Goal: Task Accomplishment & Management: Complete application form

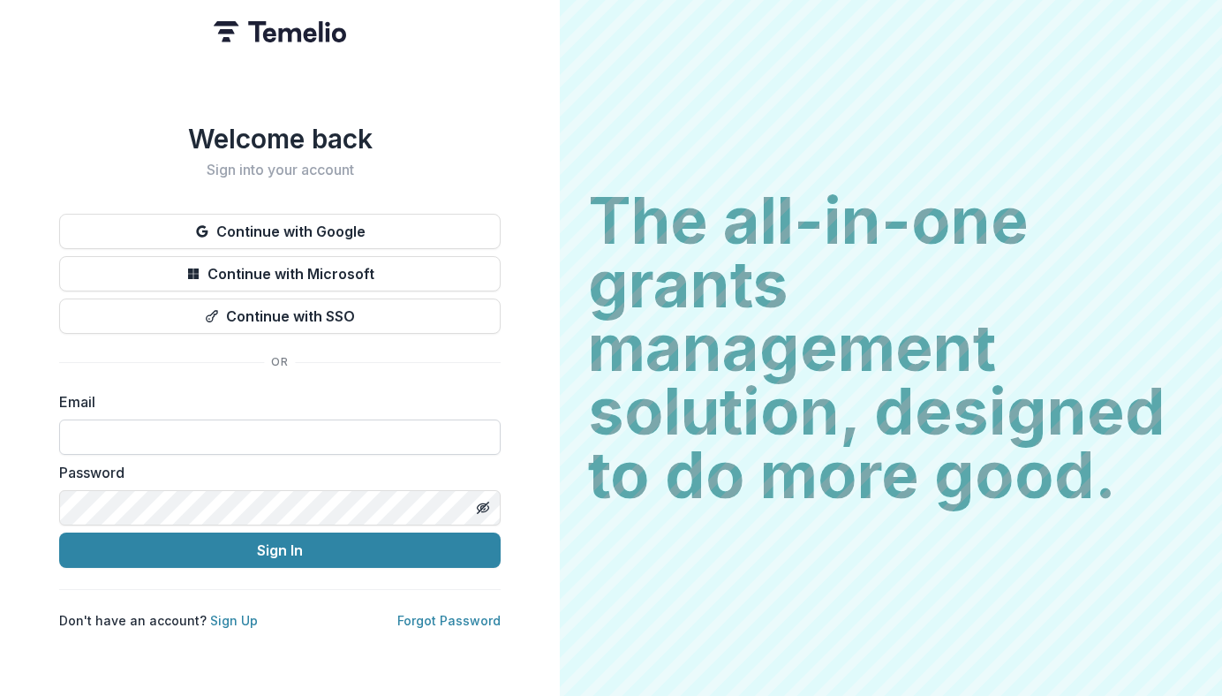
click at [268, 420] on input at bounding box center [280, 437] width 442 height 35
type input "**********"
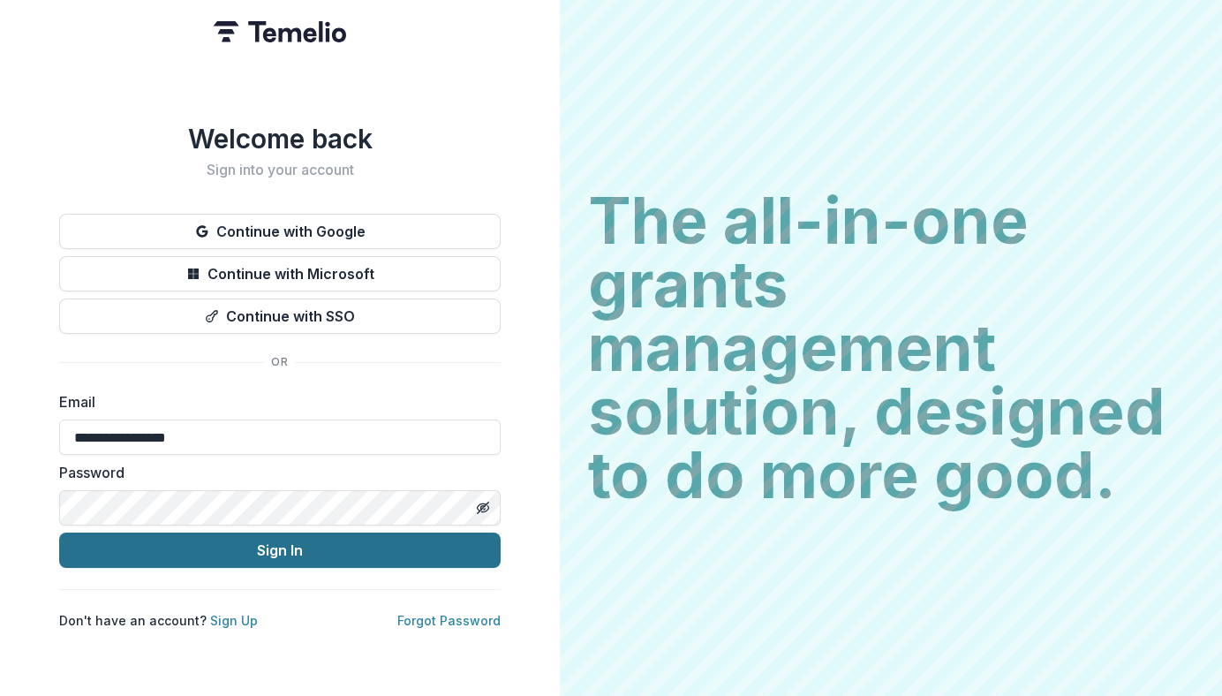
click at [230, 537] on button "Sign In" at bounding box center [280, 550] width 442 height 35
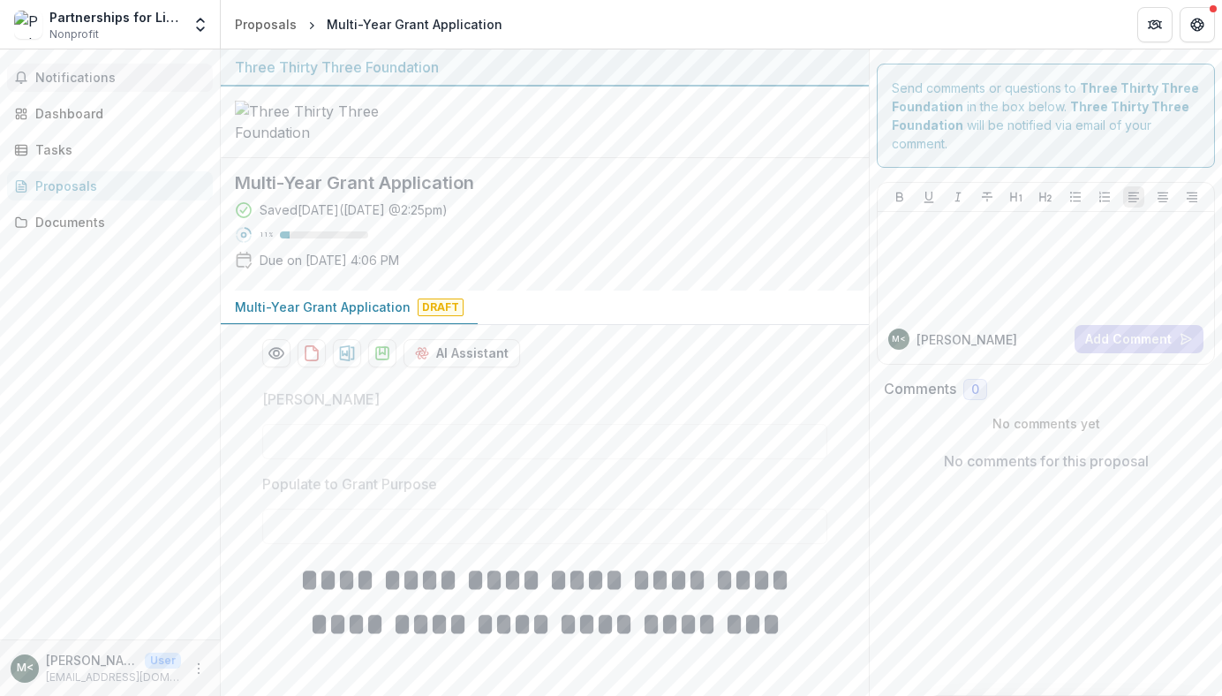
click at [82, 71] on span "Notifications" at bounding box center [120, 78] width 170 height 15
click at [141, 359] on div "Notifications Unread 0 Archived You don't have any unread notifications We'll n…" at bounding box center [110, 344] width 220 height 590
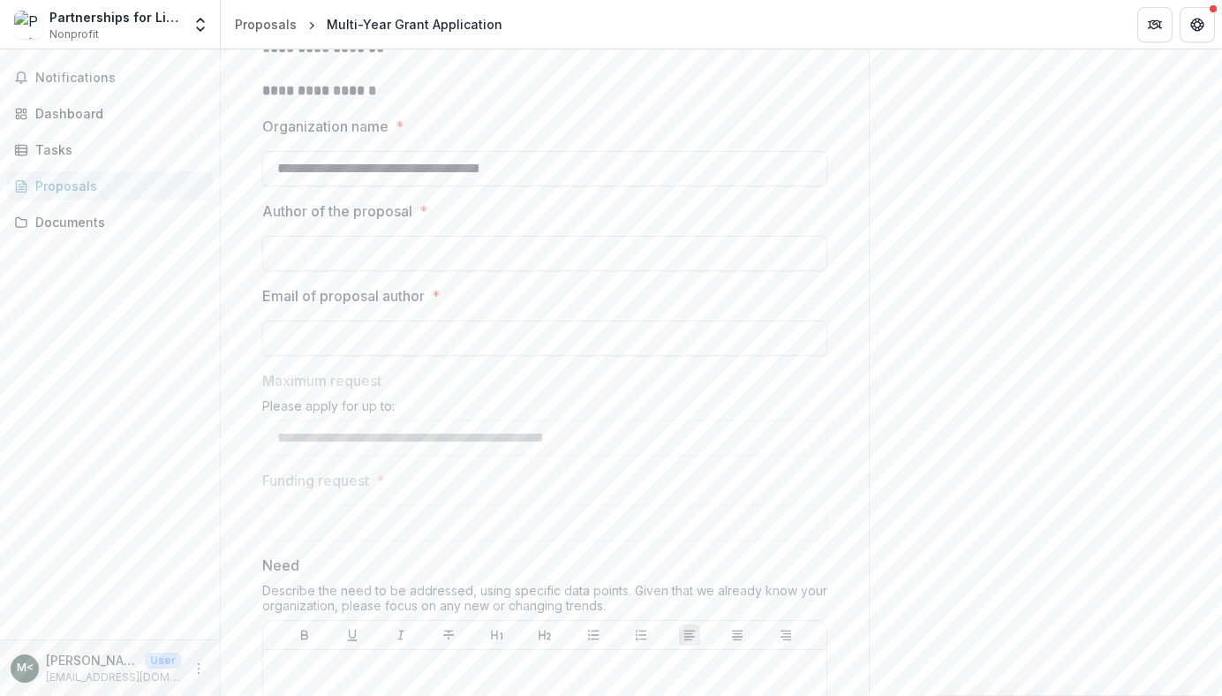
scroll to position [650, 0]
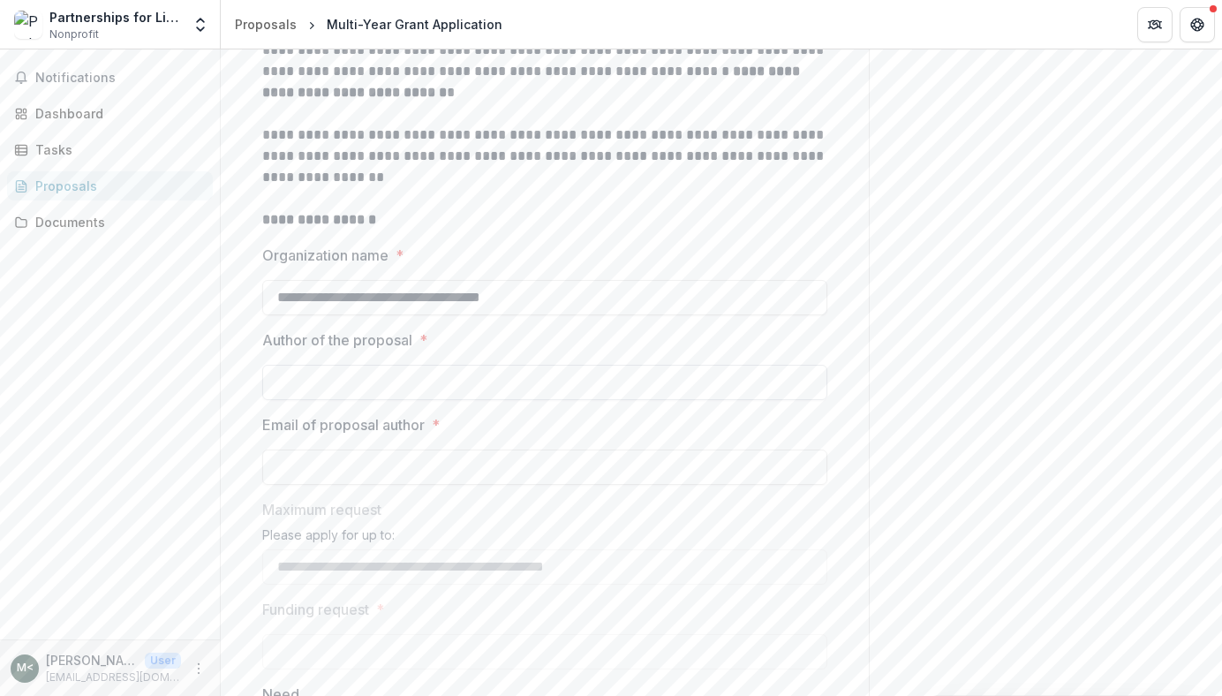
click at [336, 400] on input "Author of the proposal *" at bounding box center [544, 382] width 565 height 35
type input "**********"
click at [449, 485] on input "Email of proposal author *" at bounding box center [544, 467] width 565 height 35
type input "**********"
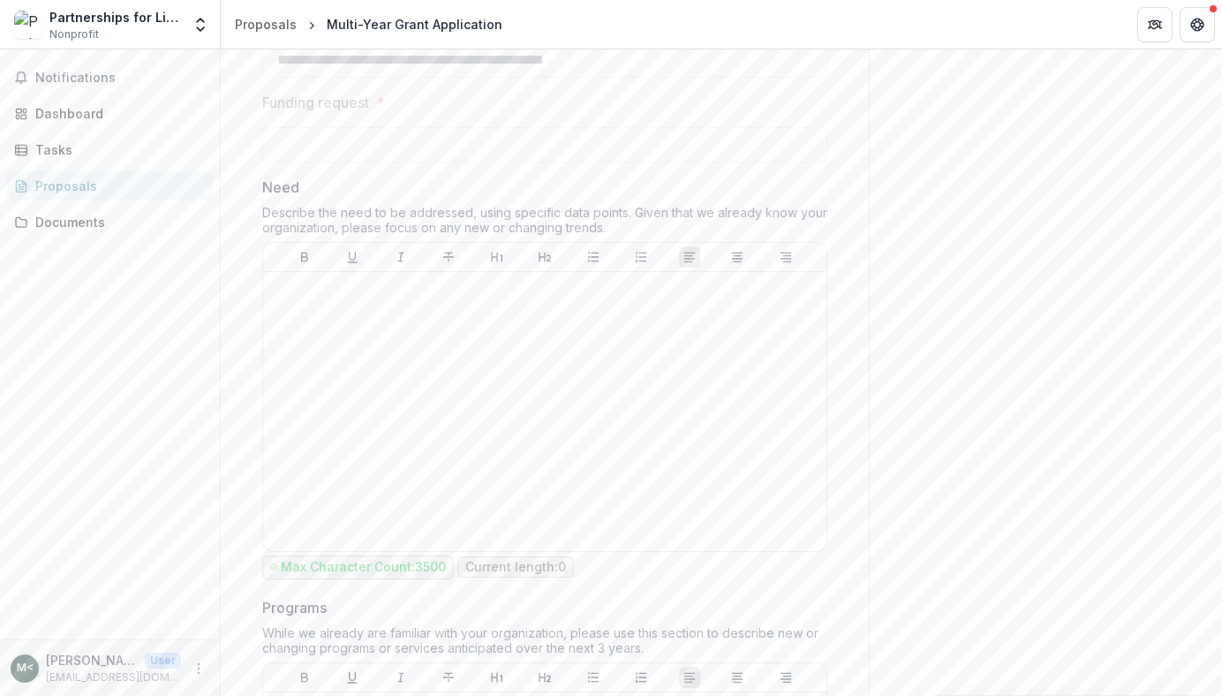
scroll to position [1187, 0]
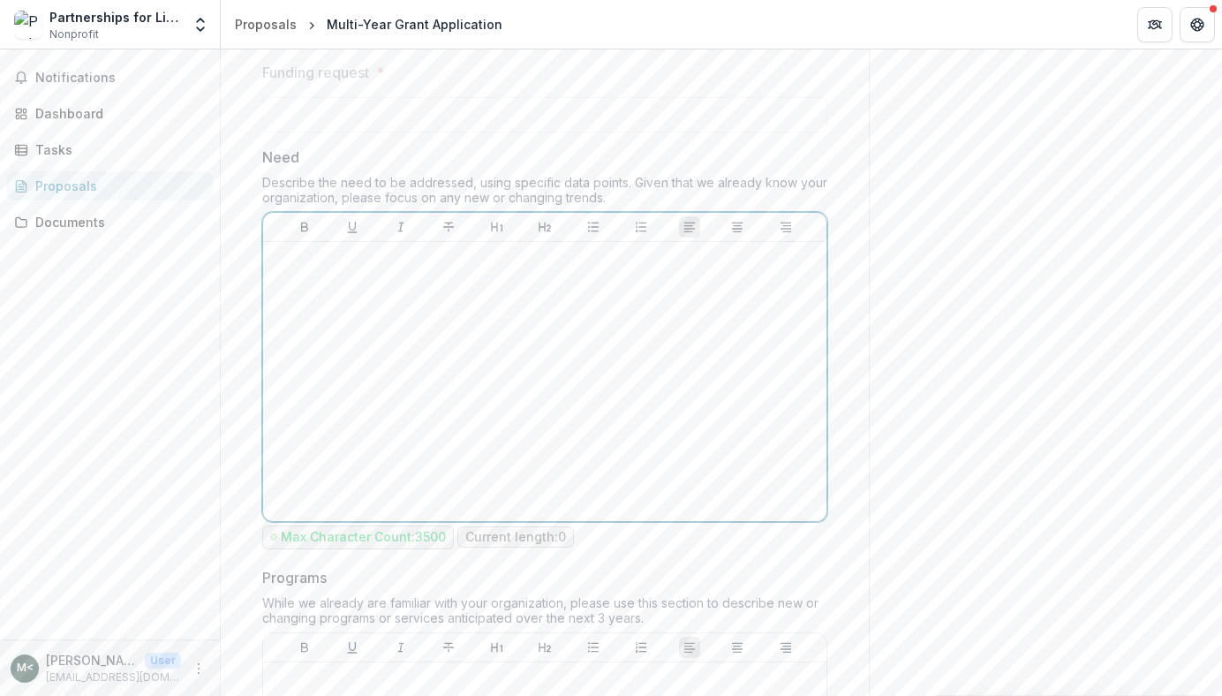
click at [415, 432] on div at bounding box center [544, 381] width 549 height 265
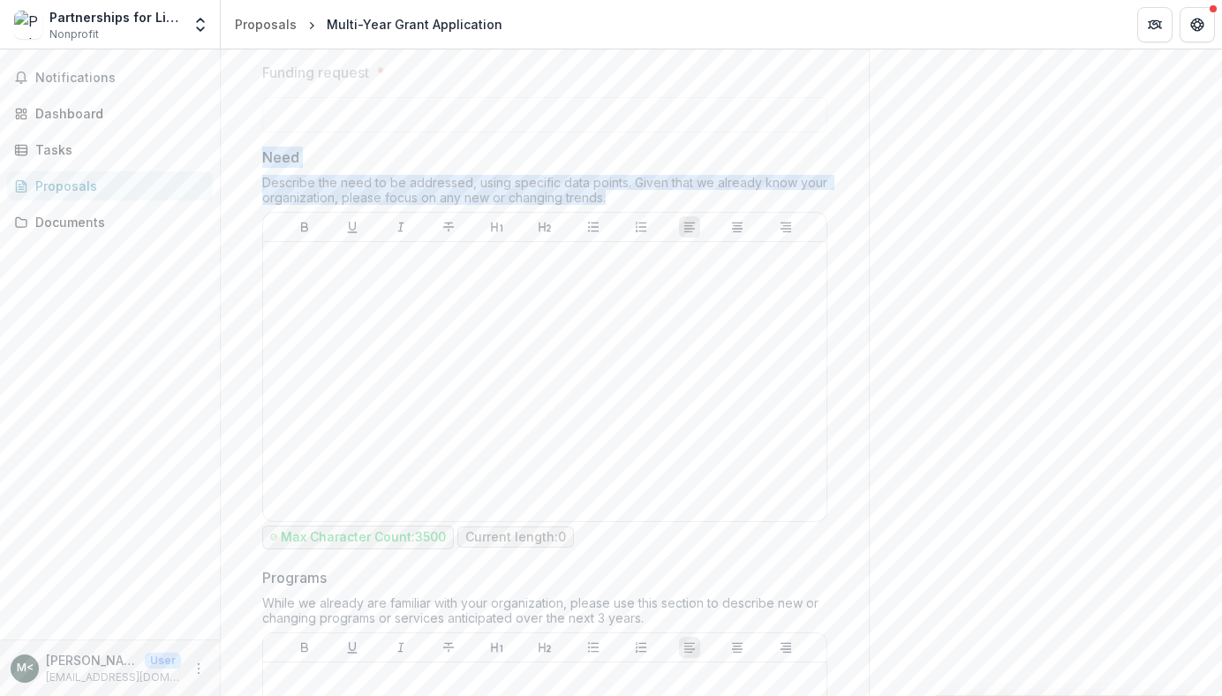
drag, startPoint x: 261, startPoint y: 244, endPoint x: 596, endPoint y: 298, distance: 339.9
click at [596, 298] on div "Need Describe the need to be addressed, using specific data points. Given that …" at bounding box center [544, 350] width 565 height 406
copy div "Need Describe the need to be addressed, using specific data points. Given that …"
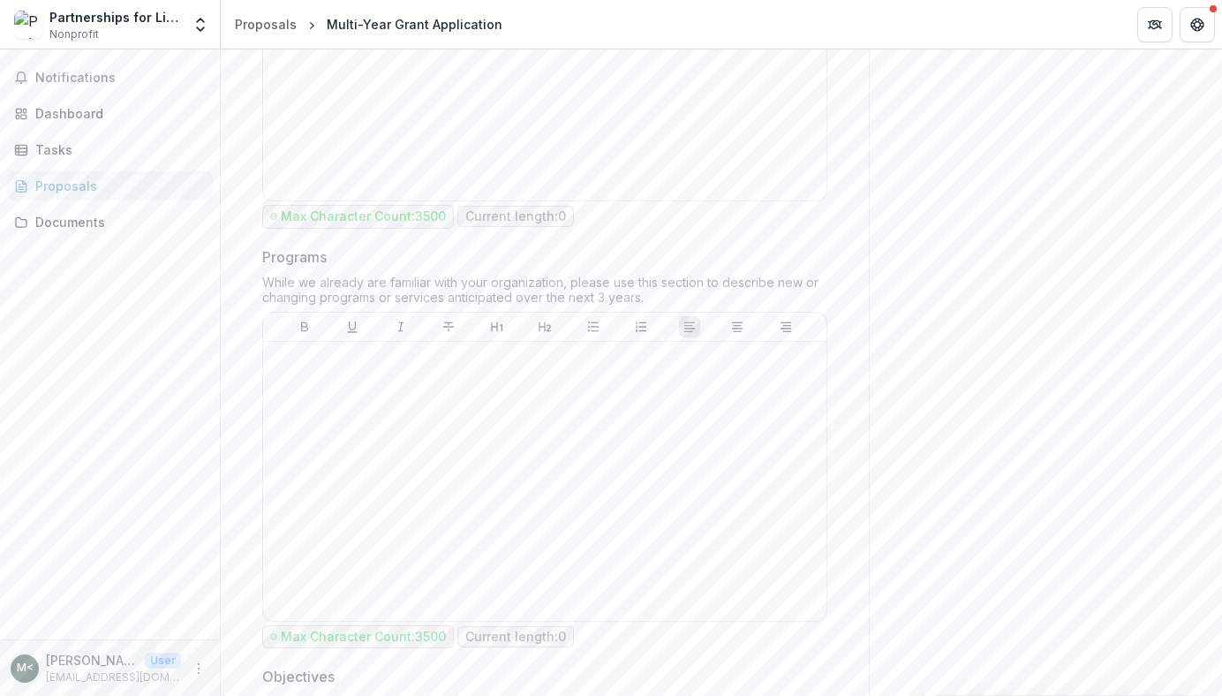
scroll to position [1568, 0]
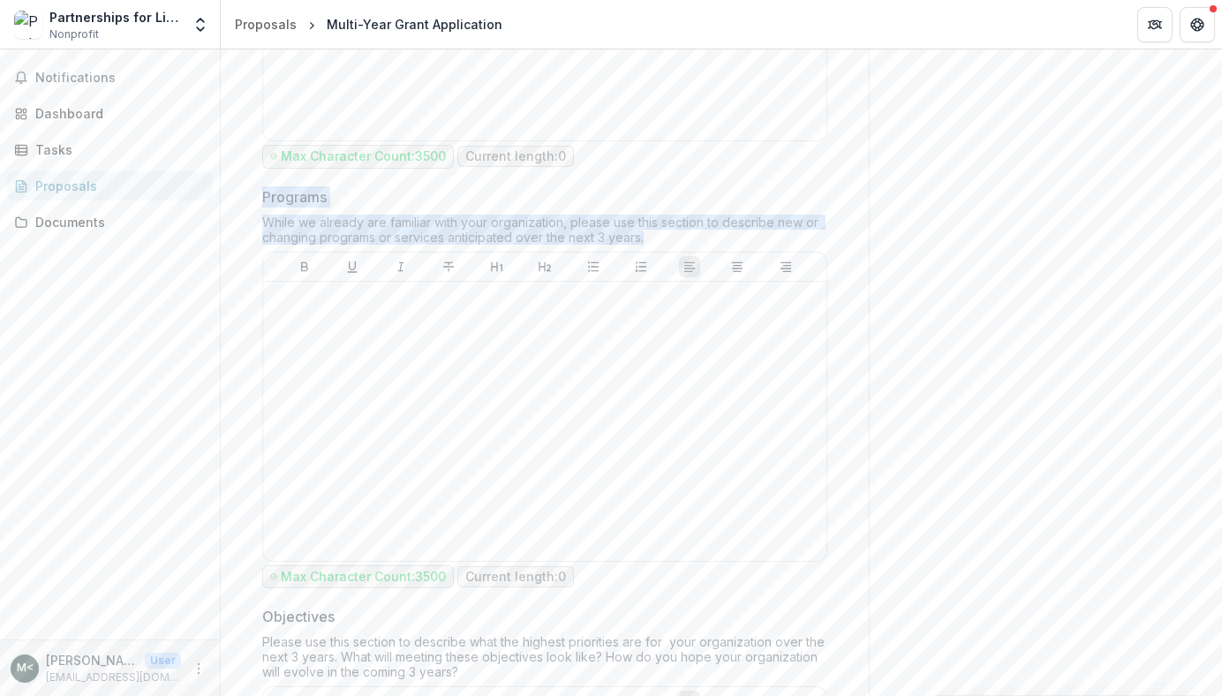
drag, startPoint x: 261, startPoint y: 288, endPoint x: 640, endPoint y: 325, distance: 381.6
click at [640, 325] on div "Programs While we already are familiar with your organization, please use this …" at bounding box center [544, 389] width 565 height 406
copy div "Programs While we already are familiar with your organization, please use this …"
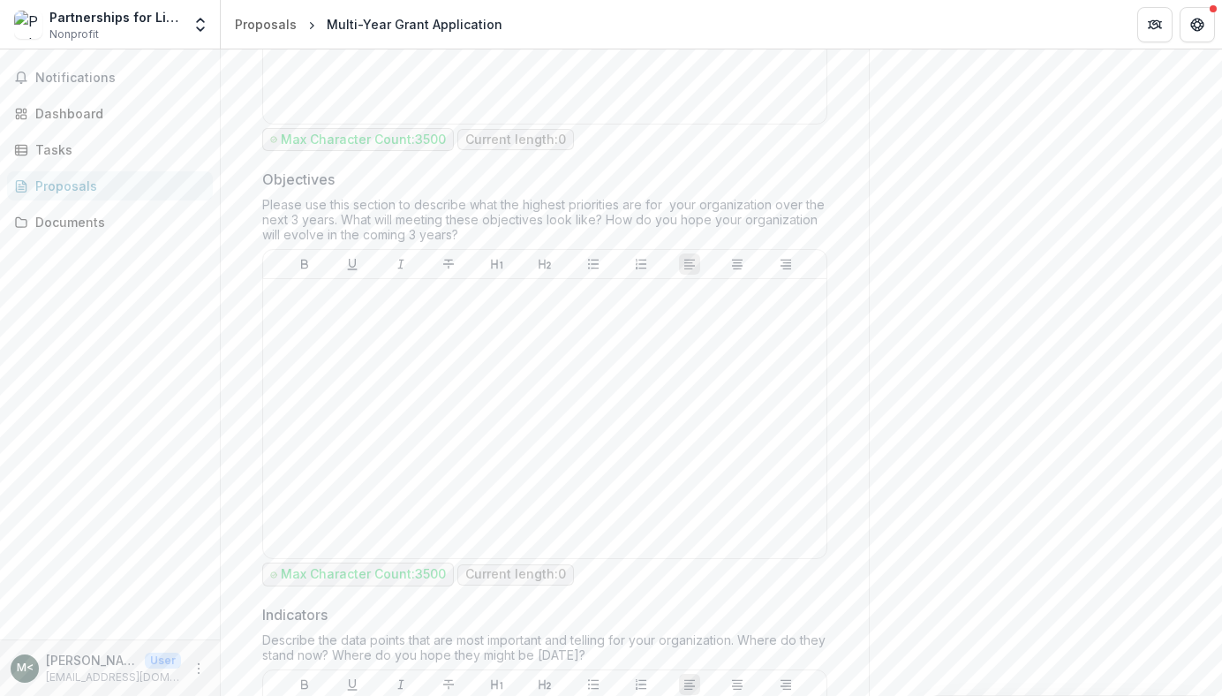
scroll to position [2128, 0]
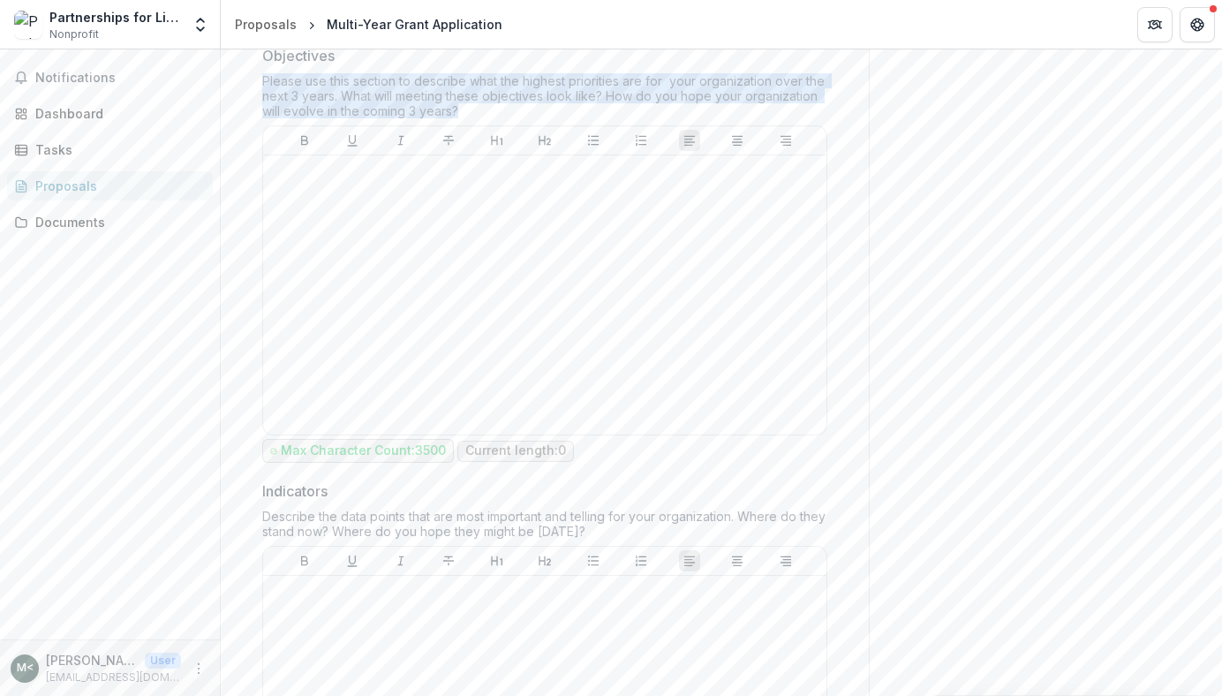
drag, startPoint x: 468, startPoint y: 201, endPoint x: 257, endPoint y: 175, distance: 212.7
click at [257, 175] on div "**********" at bounding box center [544, 345] width 593 height 4199
copy div "Please use this section to describe what the highest priorities are for your or…"
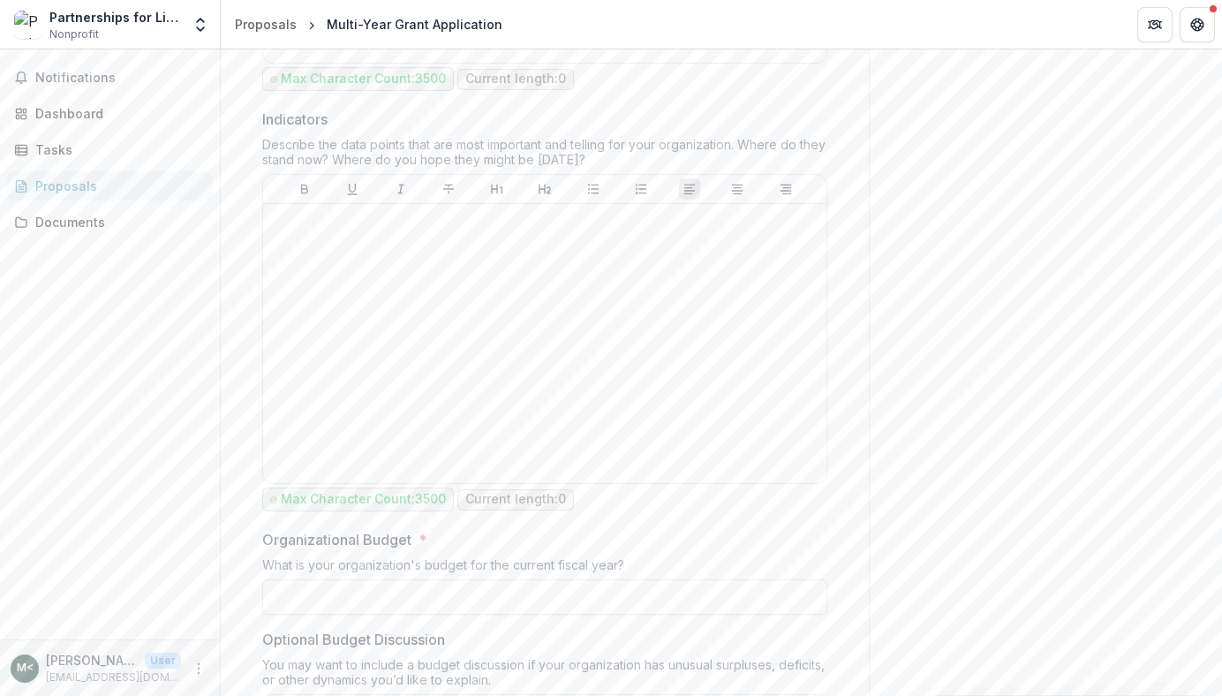
scroll to position [2508, 0]
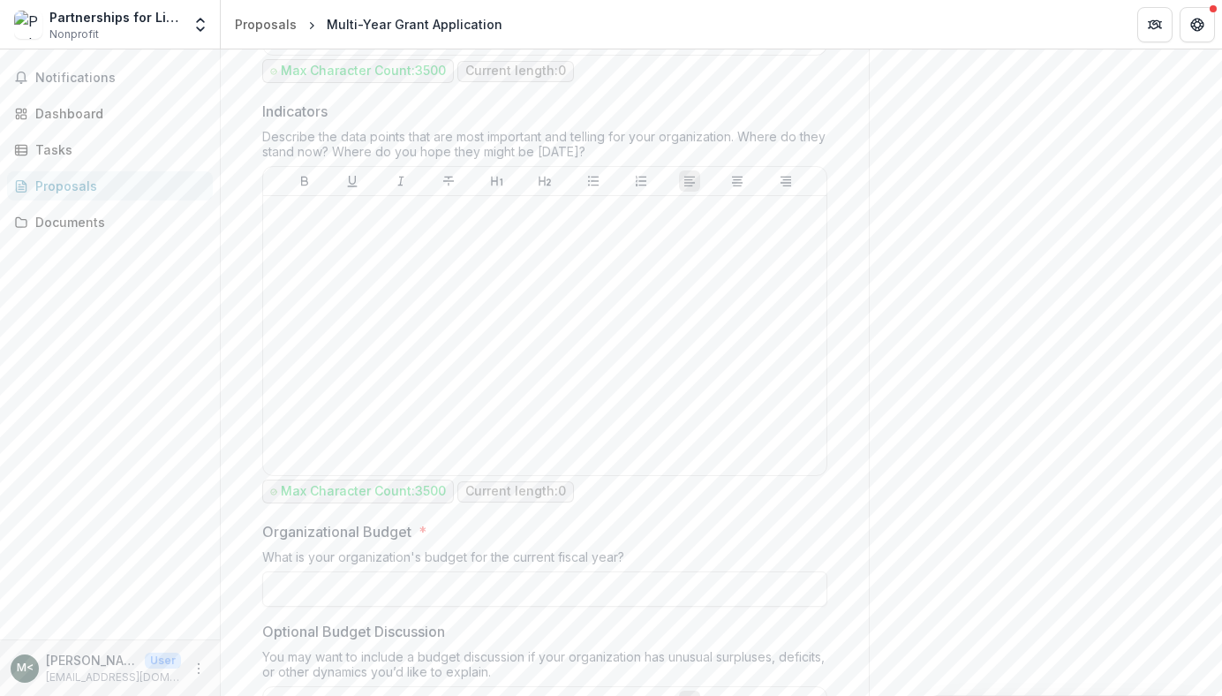
drag, startPoint x: 260, startPoint y: 200, endPoint x: 600, endPoint y: 238, distance: 342.1
click at [600, 238] on div "Indicators Describe the data points that are most important and telling for you…" at bounding box center [544, 304] width 565 height 406
copy div "Indicators Describe the data points that are most important and telling for you…"
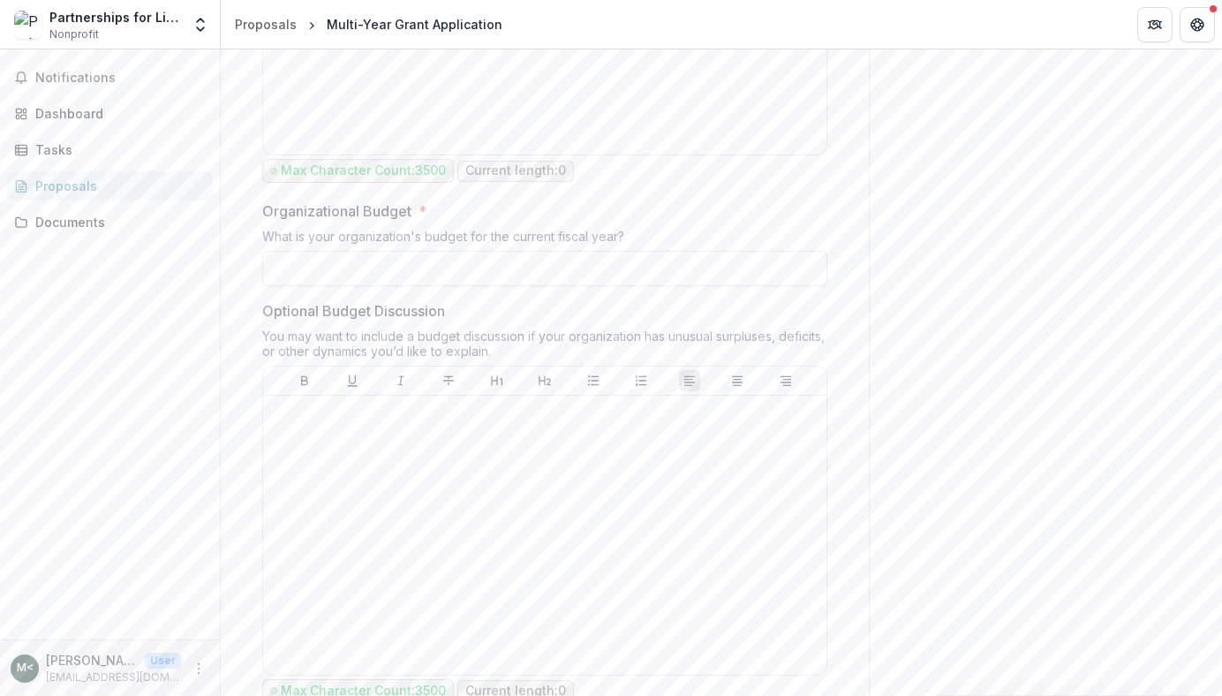
scroll to position [2840, 0]
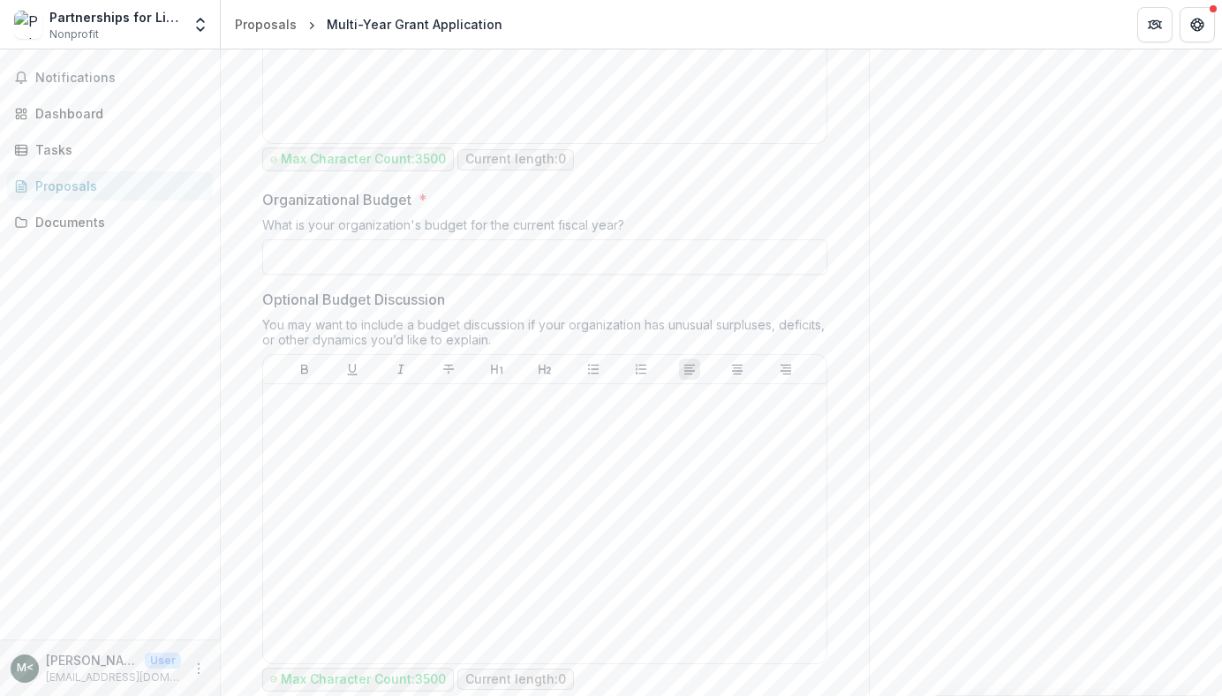
click at [263, 210] on p "Organizational Budget" at bounding box center [336, 199] width 149 height 21
click at [263, 275] on input "Organizational Budget *" at bounding box center [544, 256] width 565 height 35
type input "**"
drag, startPoint x: 257, startPoint y: 285, endPoint x: 639, endPoint y: 321, distance: 384.0
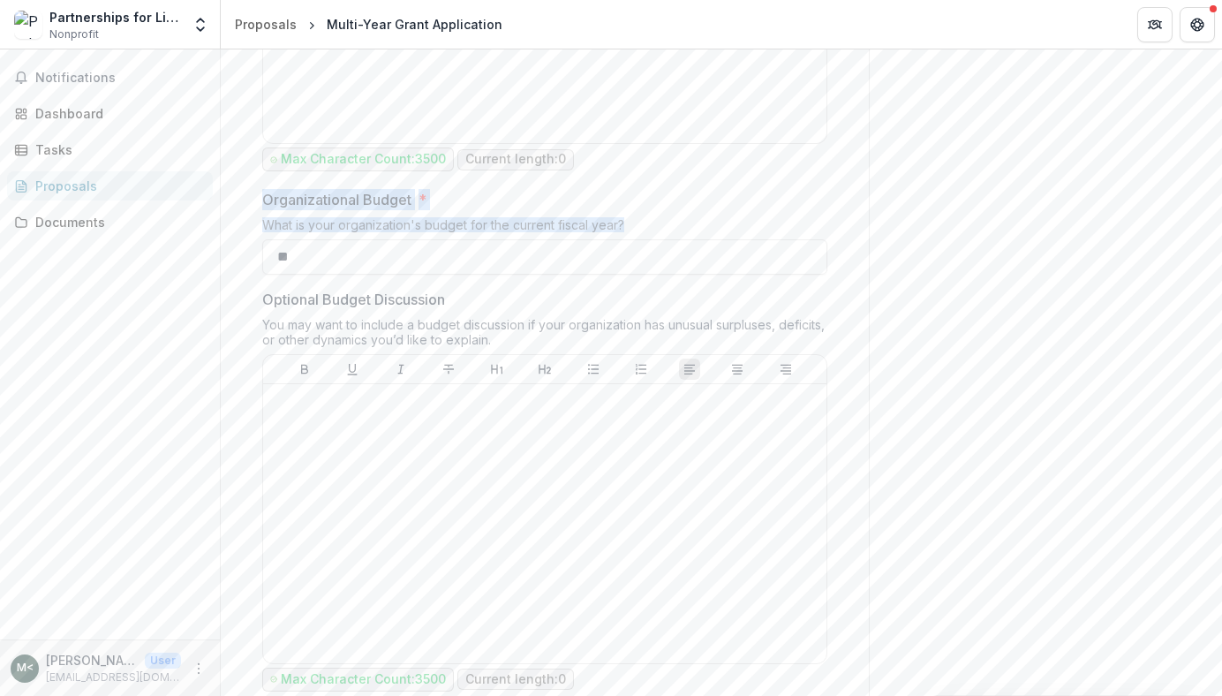
copy div "Organizational Budget * What is your organization's budget for the current fisc…"
click at [445, 275] on input "**" at bounding box center [544, 256] width 565 height 35
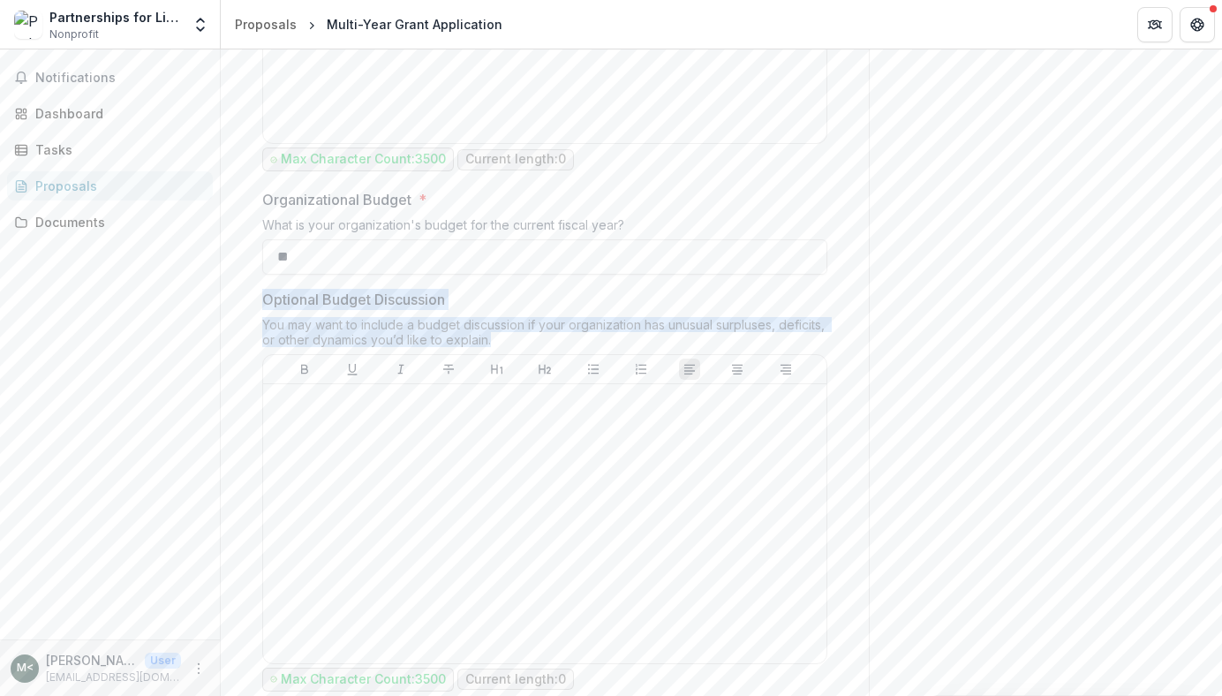
drag, startPoint x: 260, startPoint y: 387, endPoint x: 392, endPoint y: 440, distance: 142.7
click at [392, 440] on div "Optional Budget Discussion You may want to include a budget discussion if your …" at bounding box center [544, 492] width 565 height 406
copy div "Optional Budget Discussion You may want to include a budget discussion if your …"
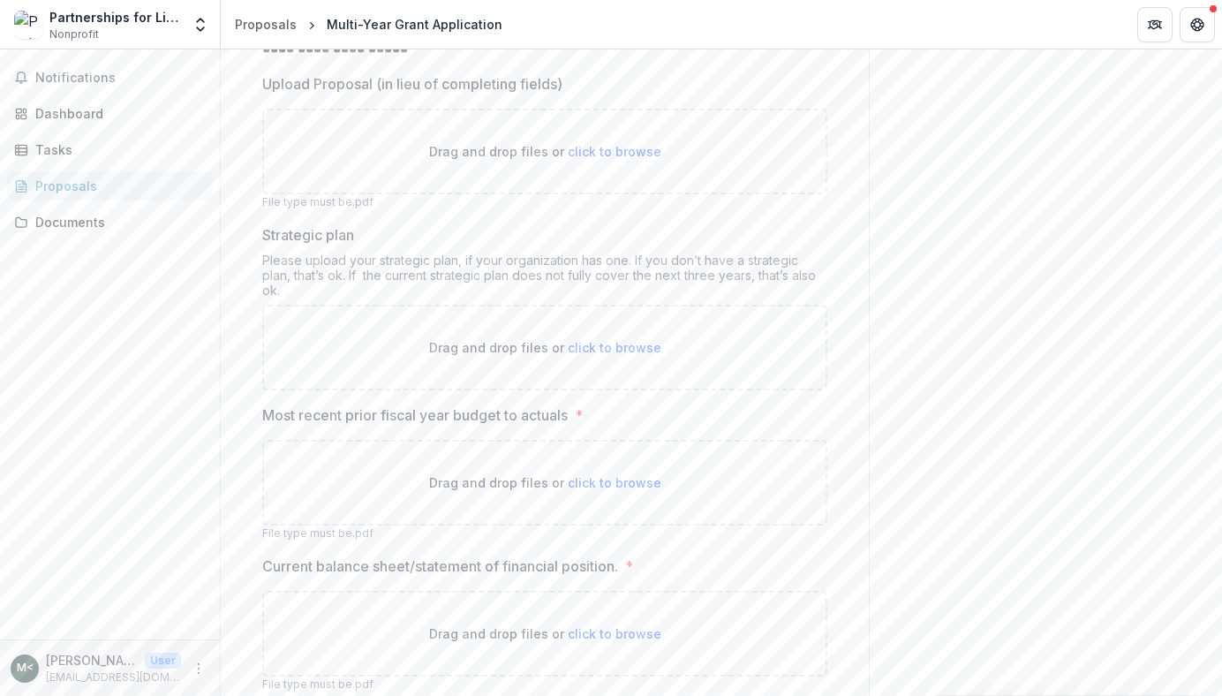
scroll to position [3514, 0]
click at [368, 243] on label "Strategic plan" at bounding box center [539, 232] width 555 height 21
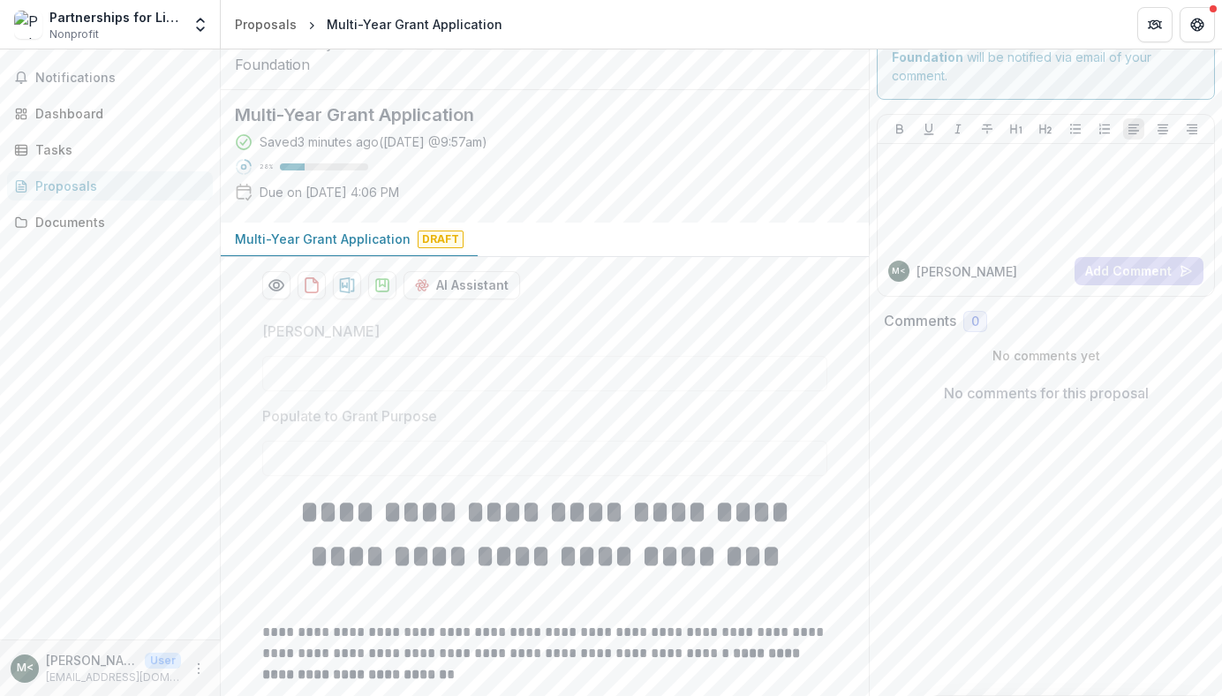
scroll to position [0, 0]
